Goal: Share content: Share content

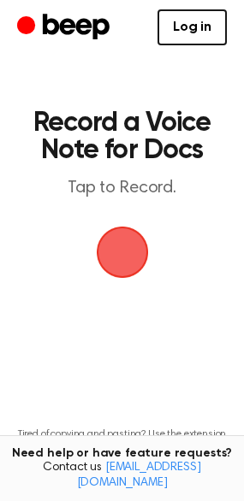
click at [123, 247] on span "button" at bounding box center [122, 251] width 85 height 85
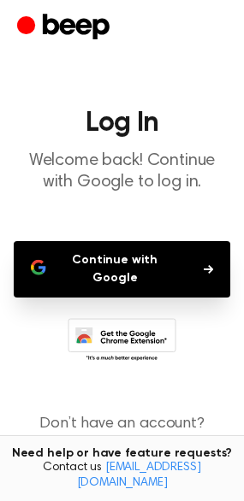
click at [133, 262] on button "Continue with Google" at bounding box center [122, 269] width 216 height 56
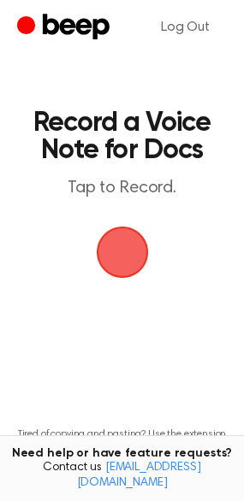
click at [123, 253] on span "button" at bounding box center [122, 252] width 90 height 90
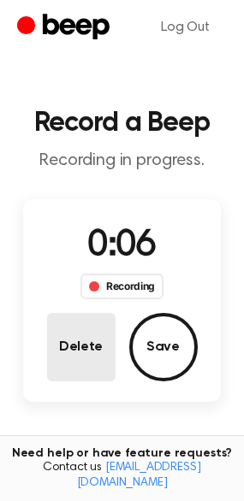
click at [89, 348] on button "Delete" at bounding box center [81, 347] width 68 height 68
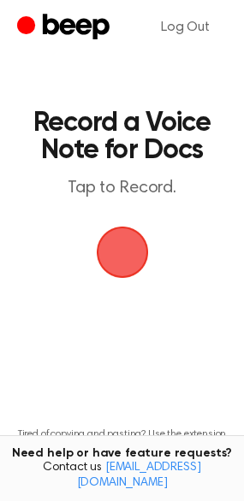
click at [121, 254] on span "button" at bounding box center [122, 252] width 96 height 96
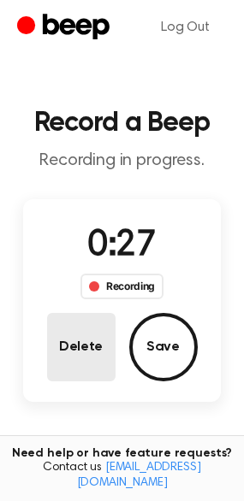
click at [92, 368] on button "Delete" at bounding box center [81, 347] width 68 height 68
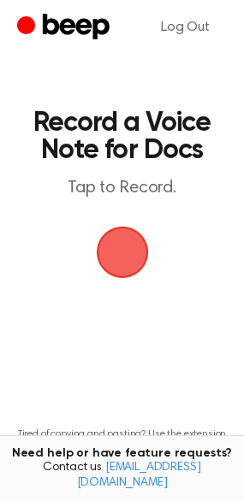
click at [130, 246] on span "button" at bounding box center [121, 251] width 95 height 95
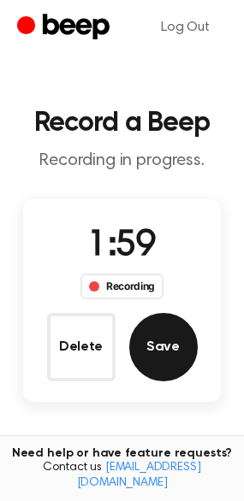
click at [144, 350] on button "Save" at bounding box center [163, 347] width 68 height 68
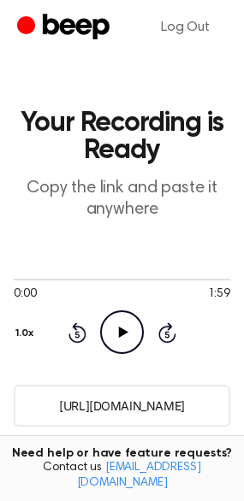
click at [144, 400] on input "[URL][DOMAIN_NAME]" at bounding box center [122, 406] width 216 height 42
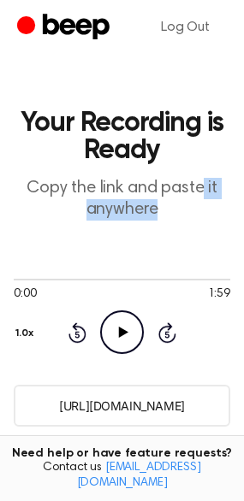
drag, startPoint x: 144, startPoint y: 400, endPoint x: 154, endPoint y: 291, distance: 109.9
click at [154, 291] on main "Your Recording is Ready Copy the link and paste it anywhere 0:00 1:59 Your brow…" at bounding box center [122, 438] width 244 height 876
click at [116, 410] on input "[URL][DOMAIN_NAME]" at bounding box center [122, 406] width 216 height 42
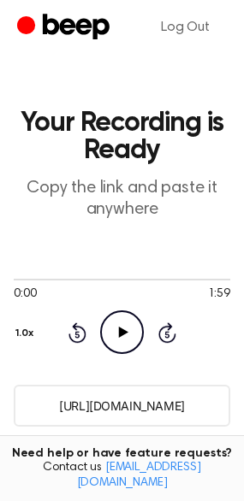
click at [148, 132] on h1 "Your Recording is Ready" at bounding box center [122, 136] width 216 height 55
